Goal: Find specific page/section: Find specific page/section

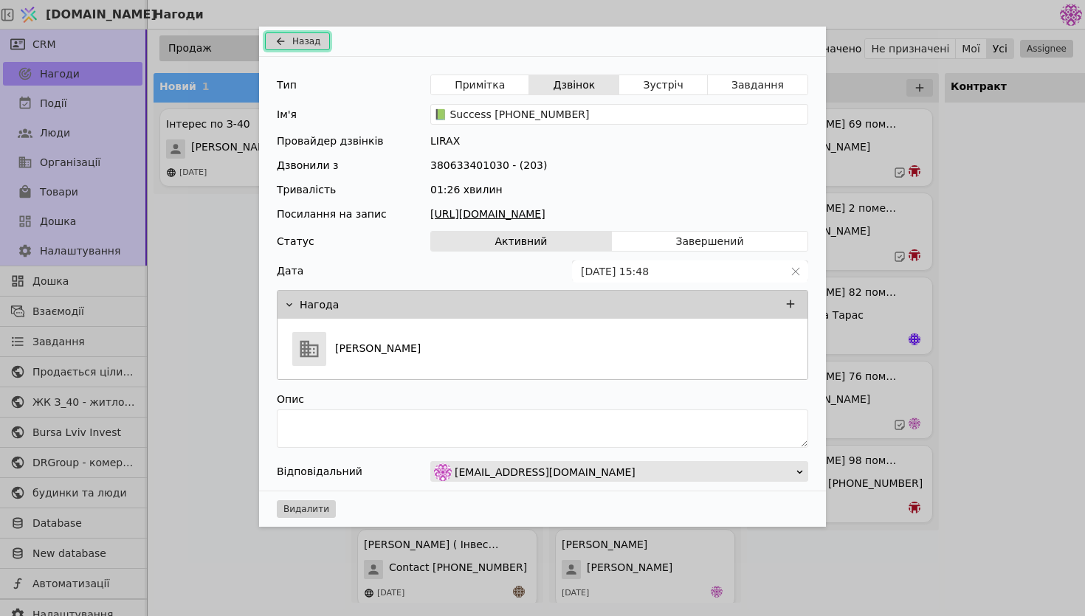
click at [294, 46] on span "Назад" at bounding box center [306, 41] width 28 height 13
click at [292, 40] on span "Назад" at bounding box center [306, 41] width 28 height 13
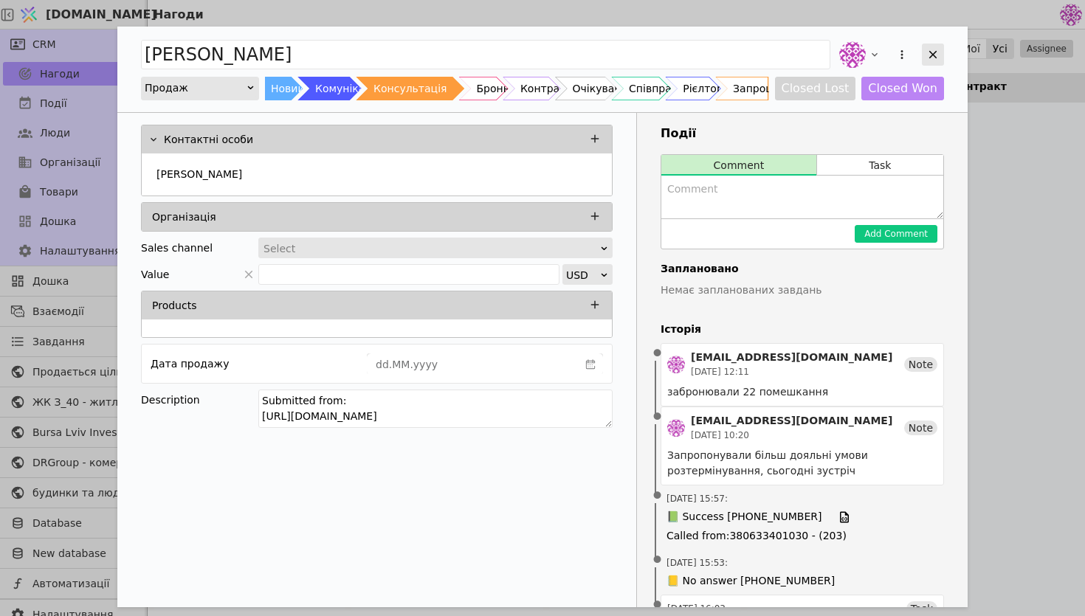
click at [933, 54] on icon "Add Opportunity" at bounding box center [933, 55] width 8 height 8
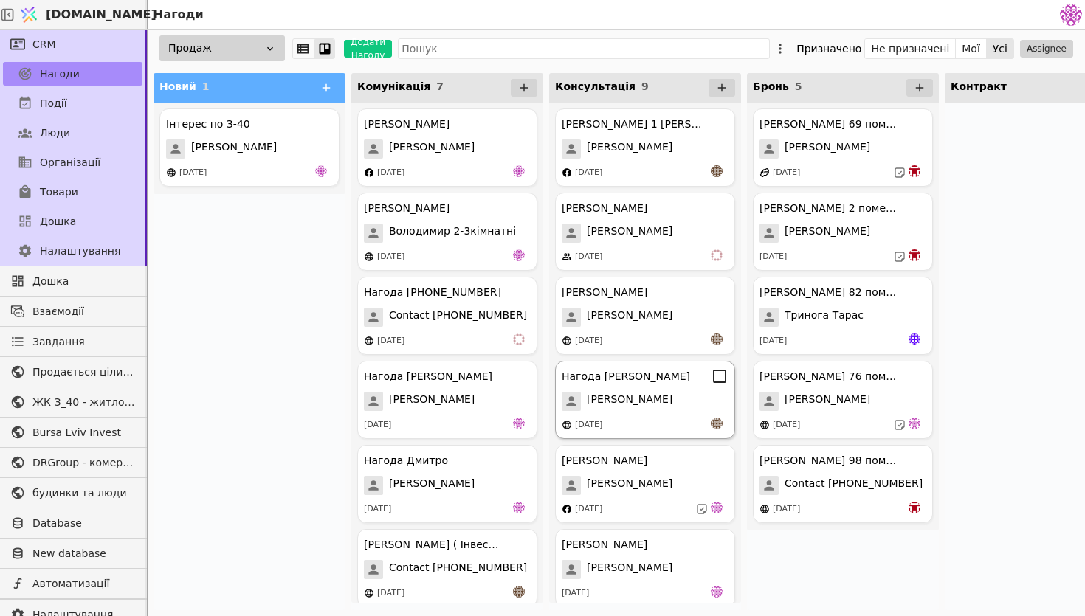
scroll to position [263, 0]
